Goal: Find specific page/section: Find specific page/section

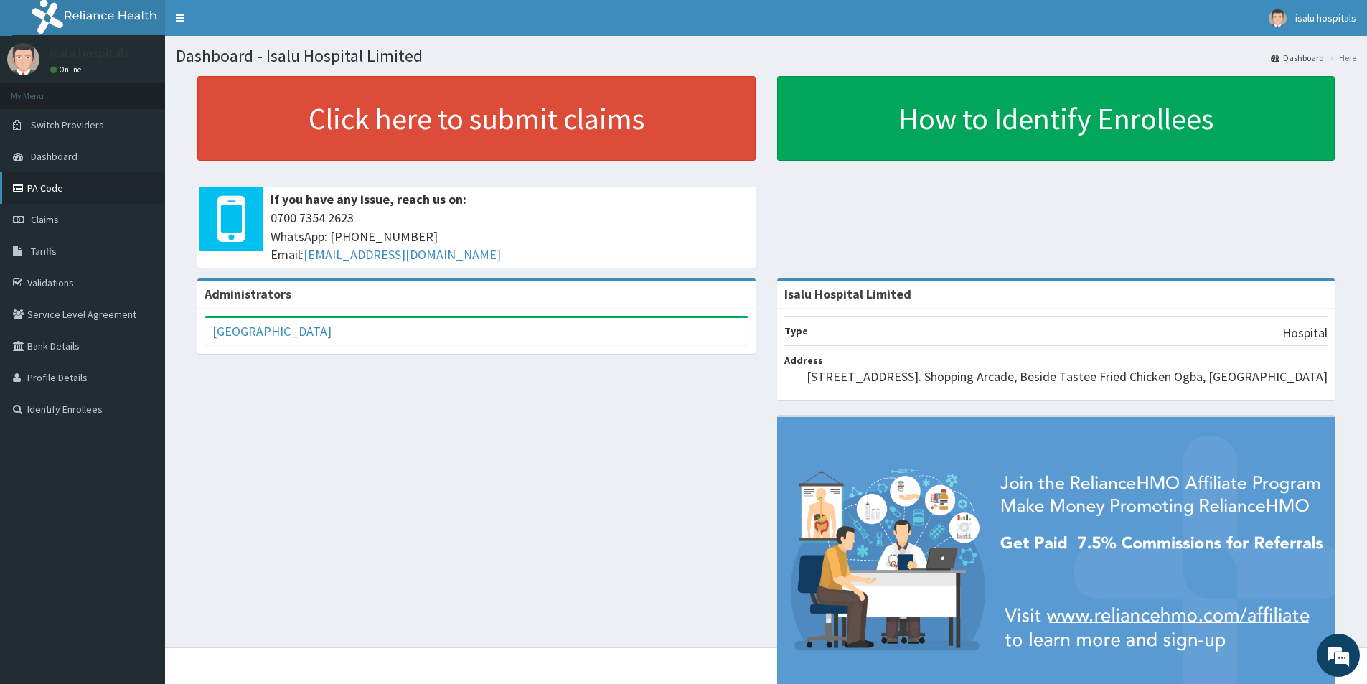
click at [42, 187] on link "PA Code" at bounding box center [82, 188] width 165 height 32
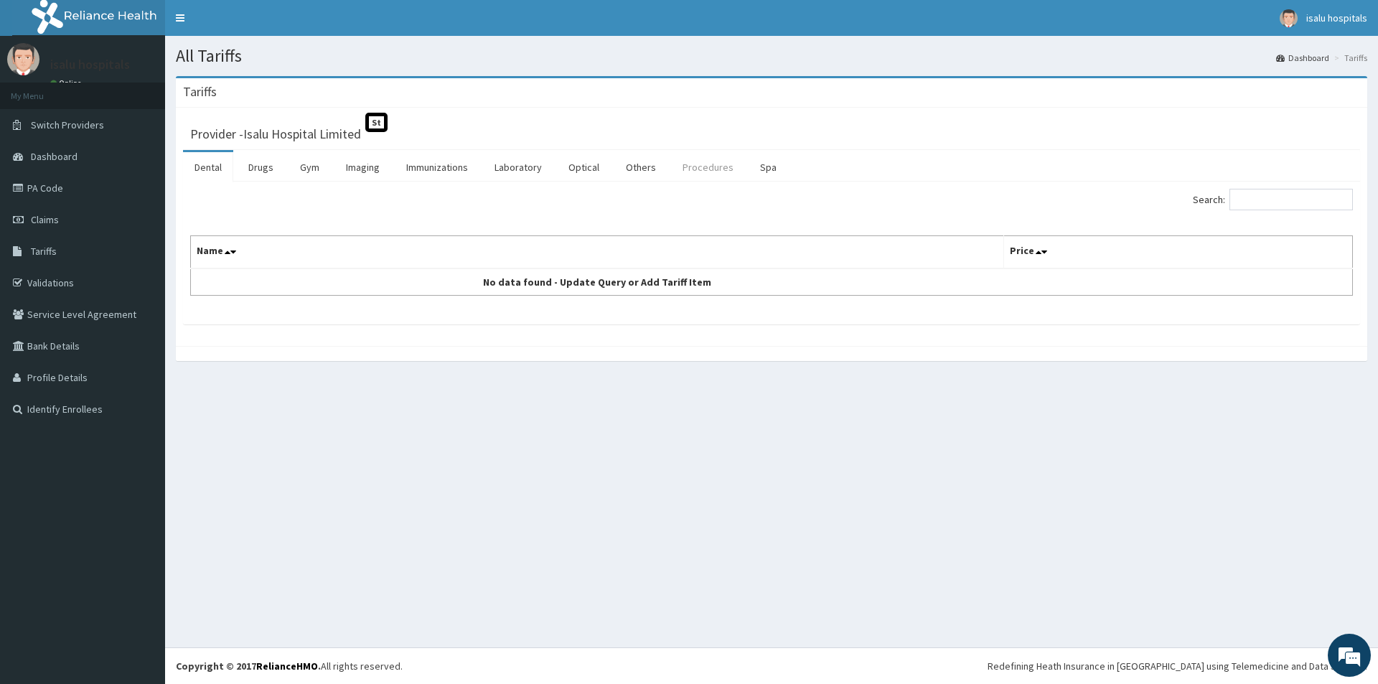
click at [702, 166] on link "Procedures" at bounding box center [708, 167] width 74 height 30
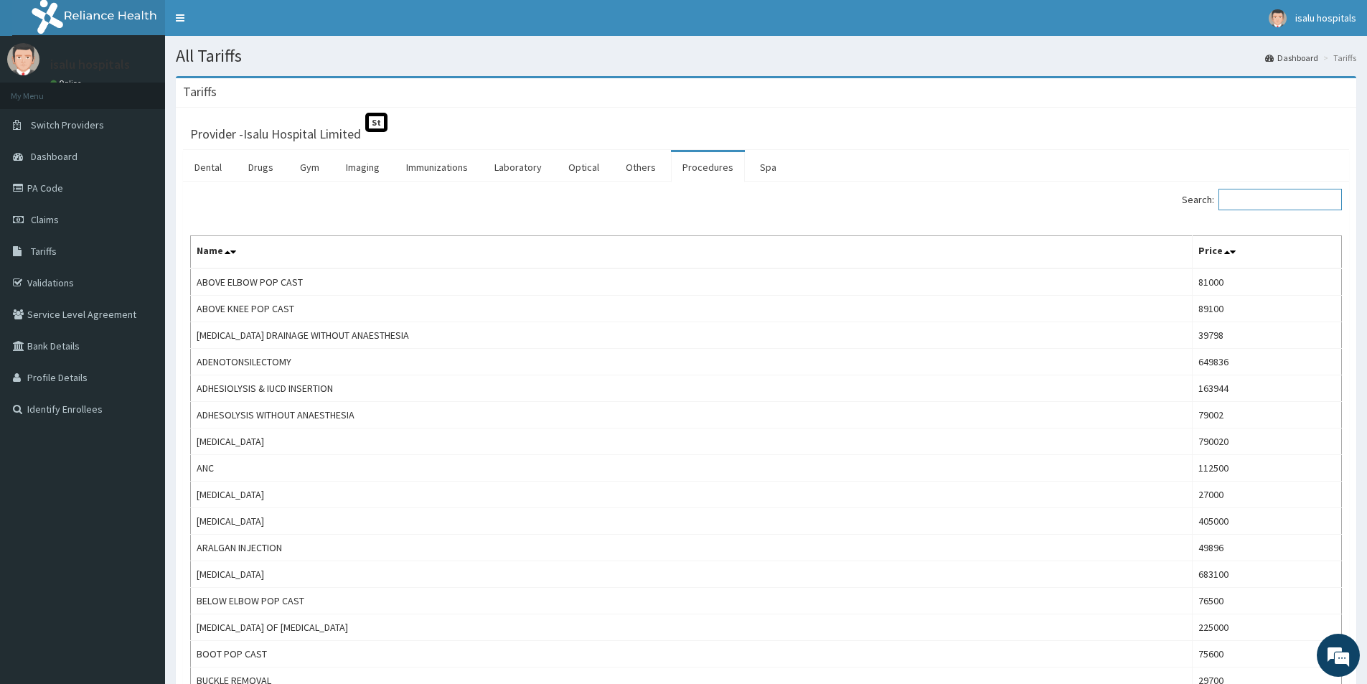
click at [1304, 205] on input "Search:" at bounding box center [1279, 200] width 123 height 22
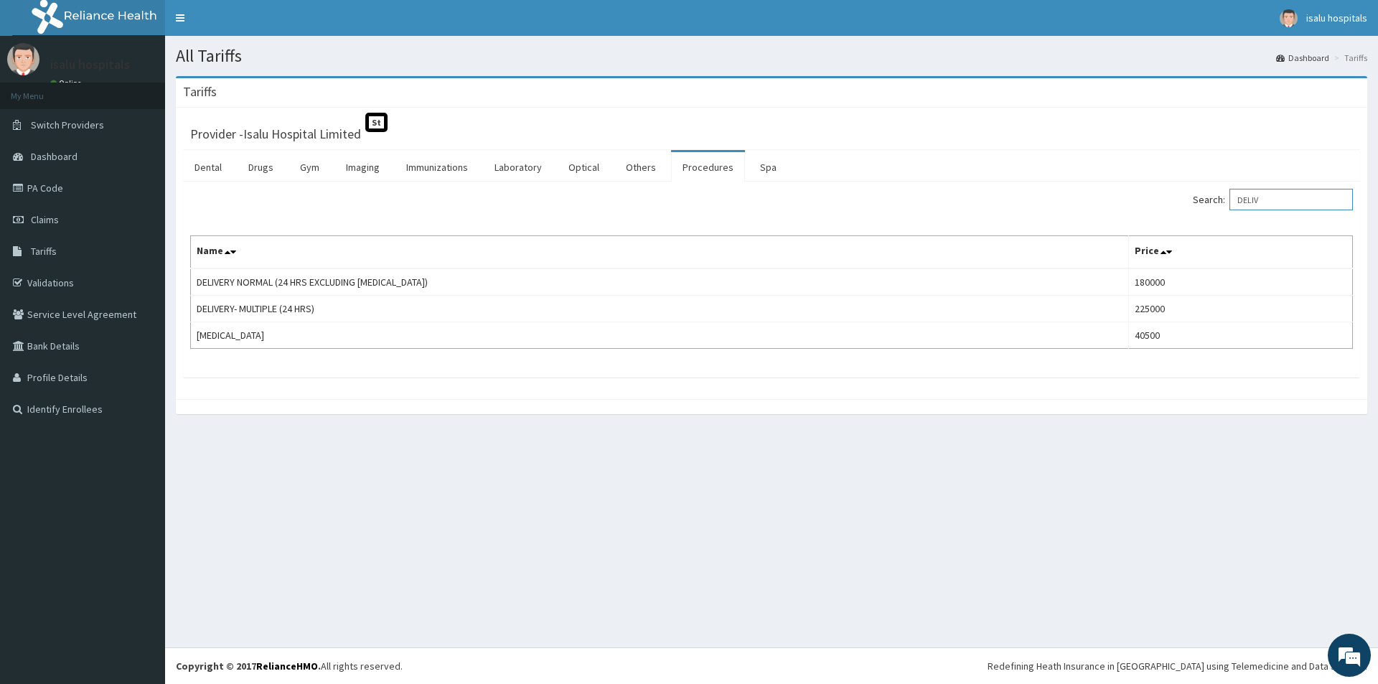
type input "DELIV"
